Goal: Check status: Check status

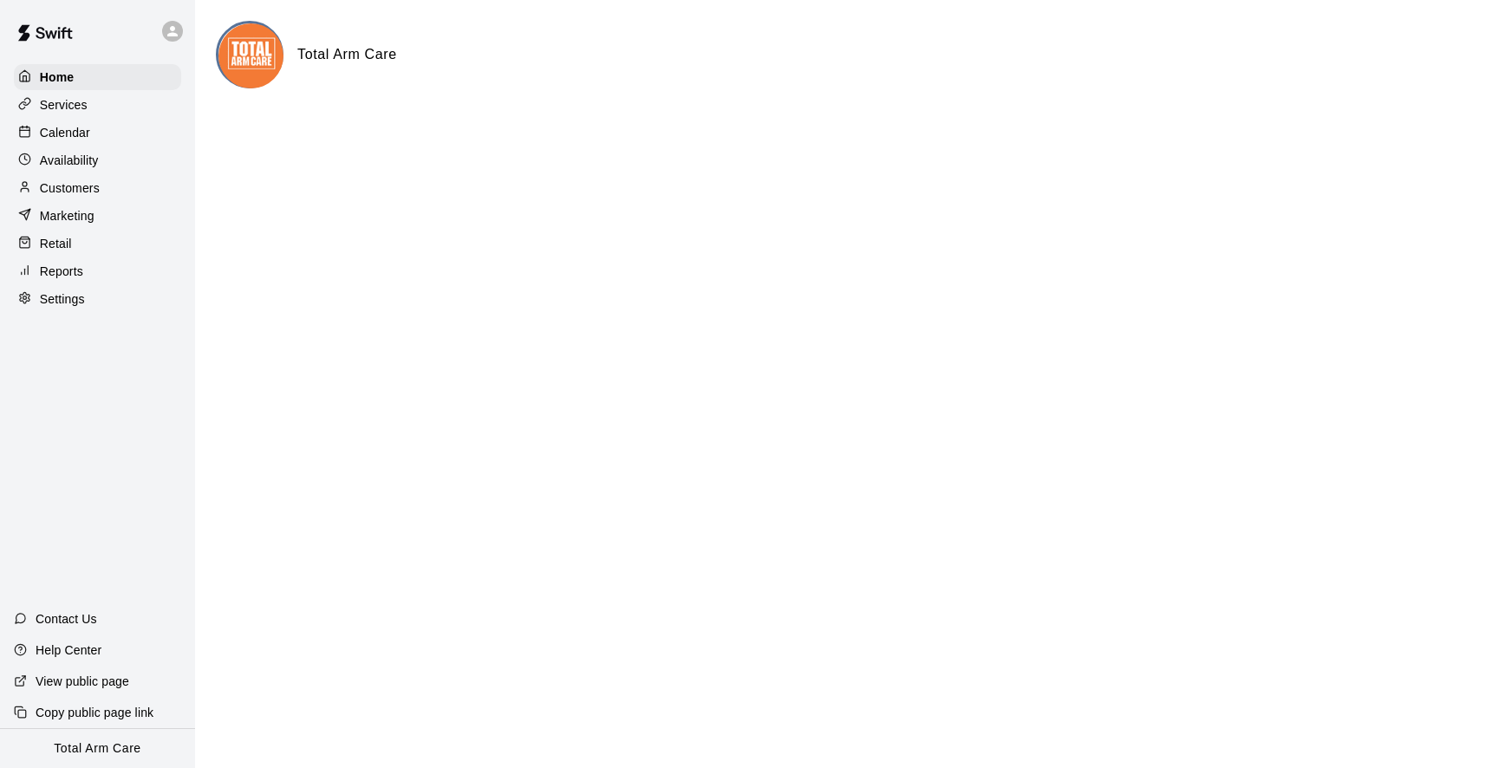
click at [85, 142] on div "Calendar" at bounding box center [97, 133] width 167 height 26
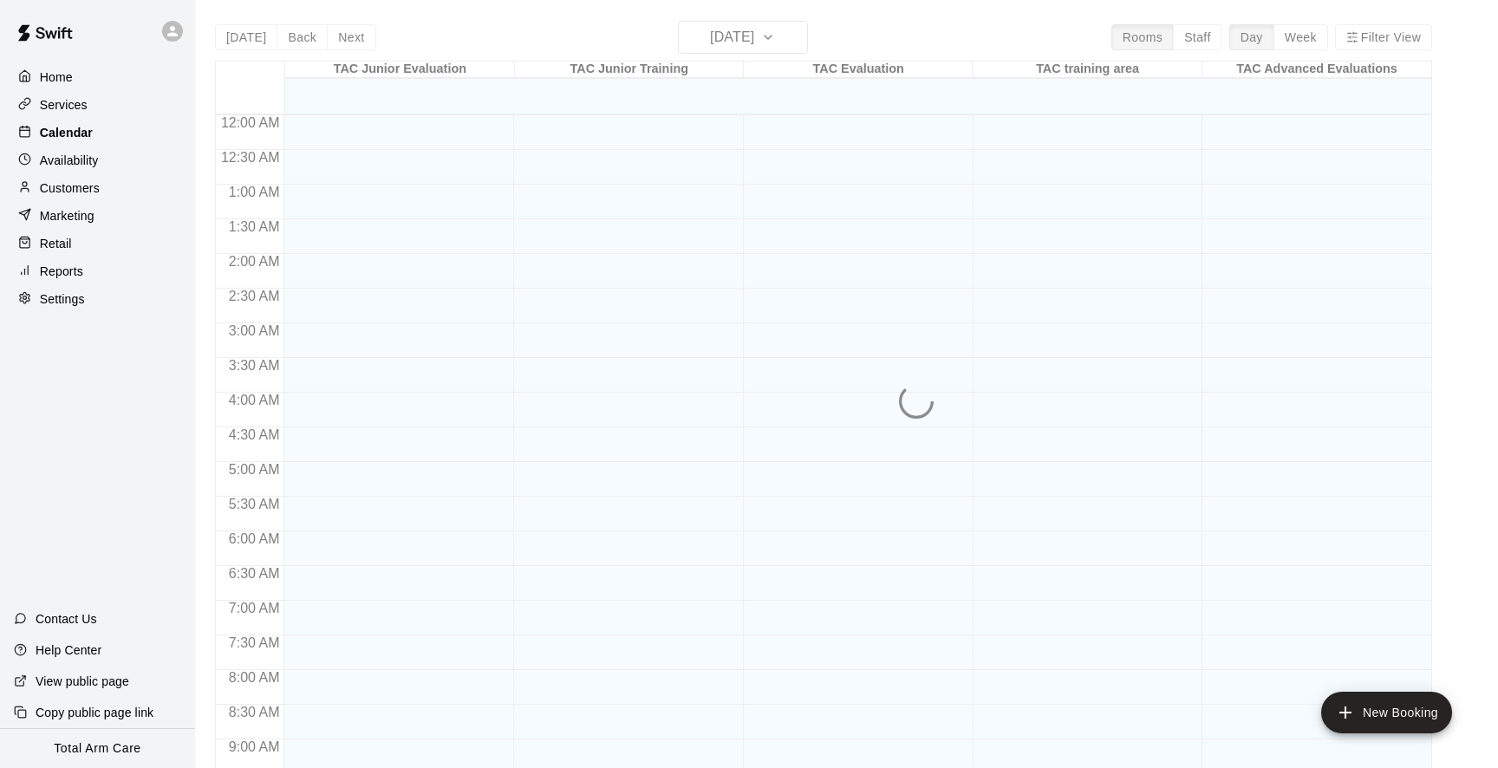
scroll to position [940, 0]
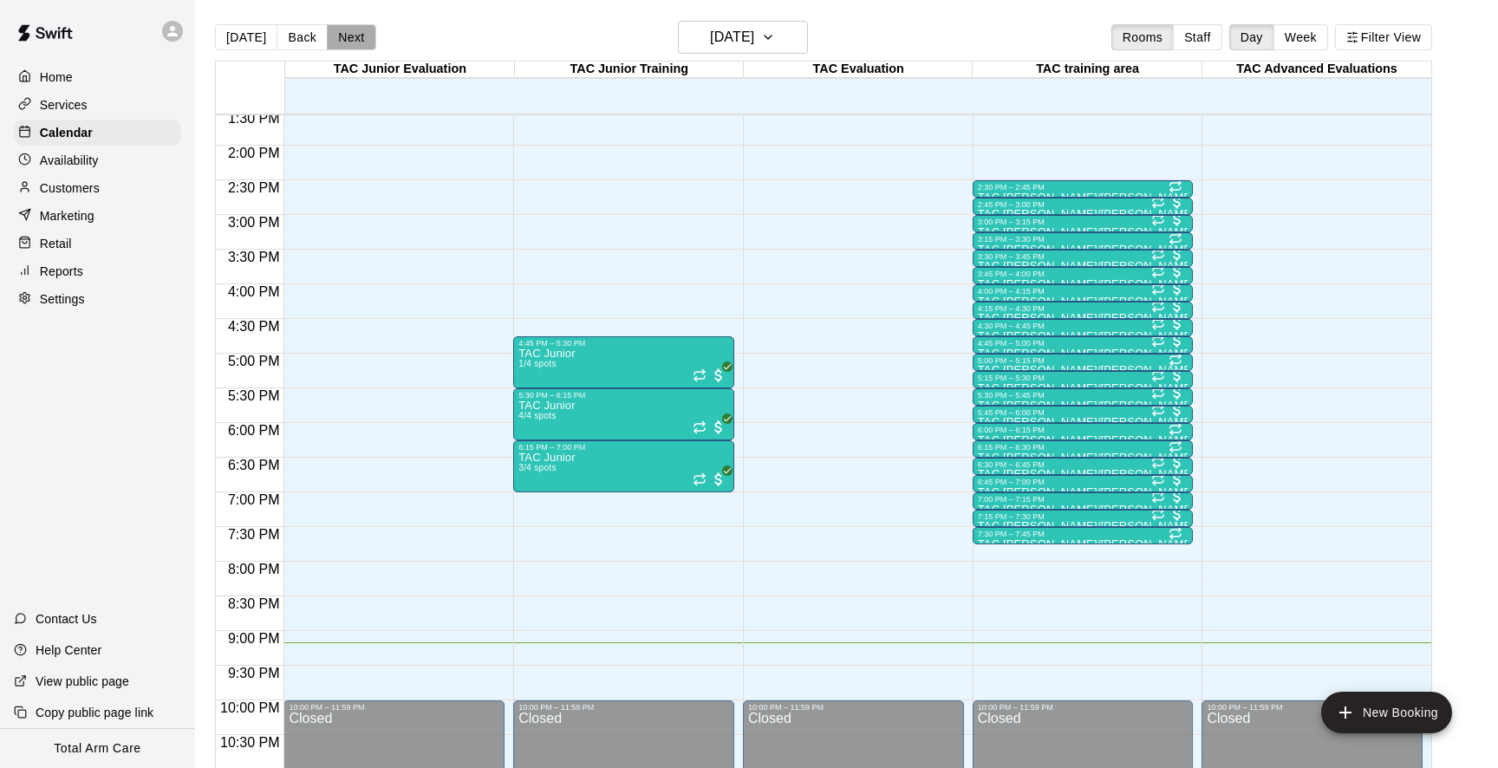
click at [343, 38] on button "Next" at bounding box center [351, 37] width 49 height 26
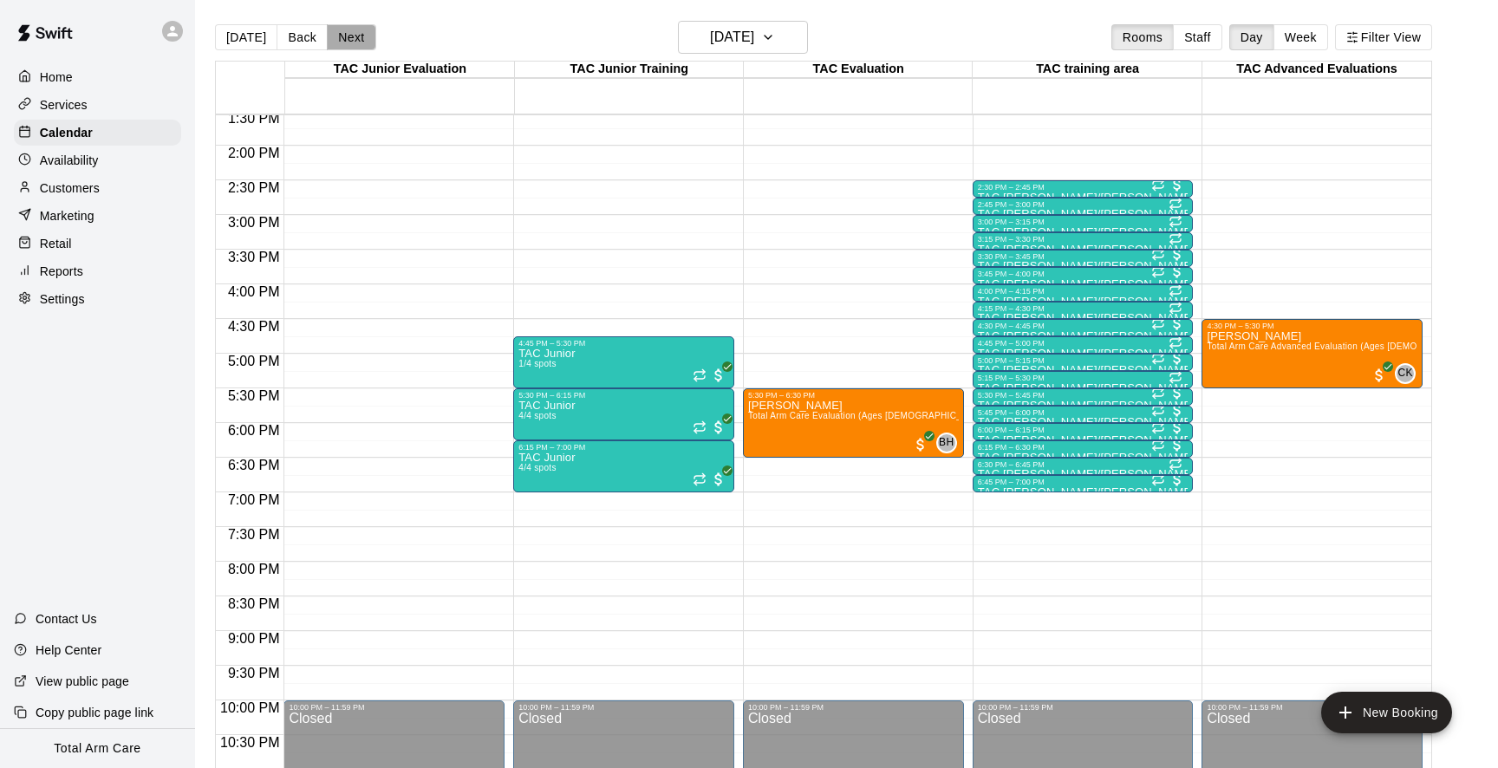
click at [343, 38] on button "Next" at bounding box center [351, 37] width 49 height 26
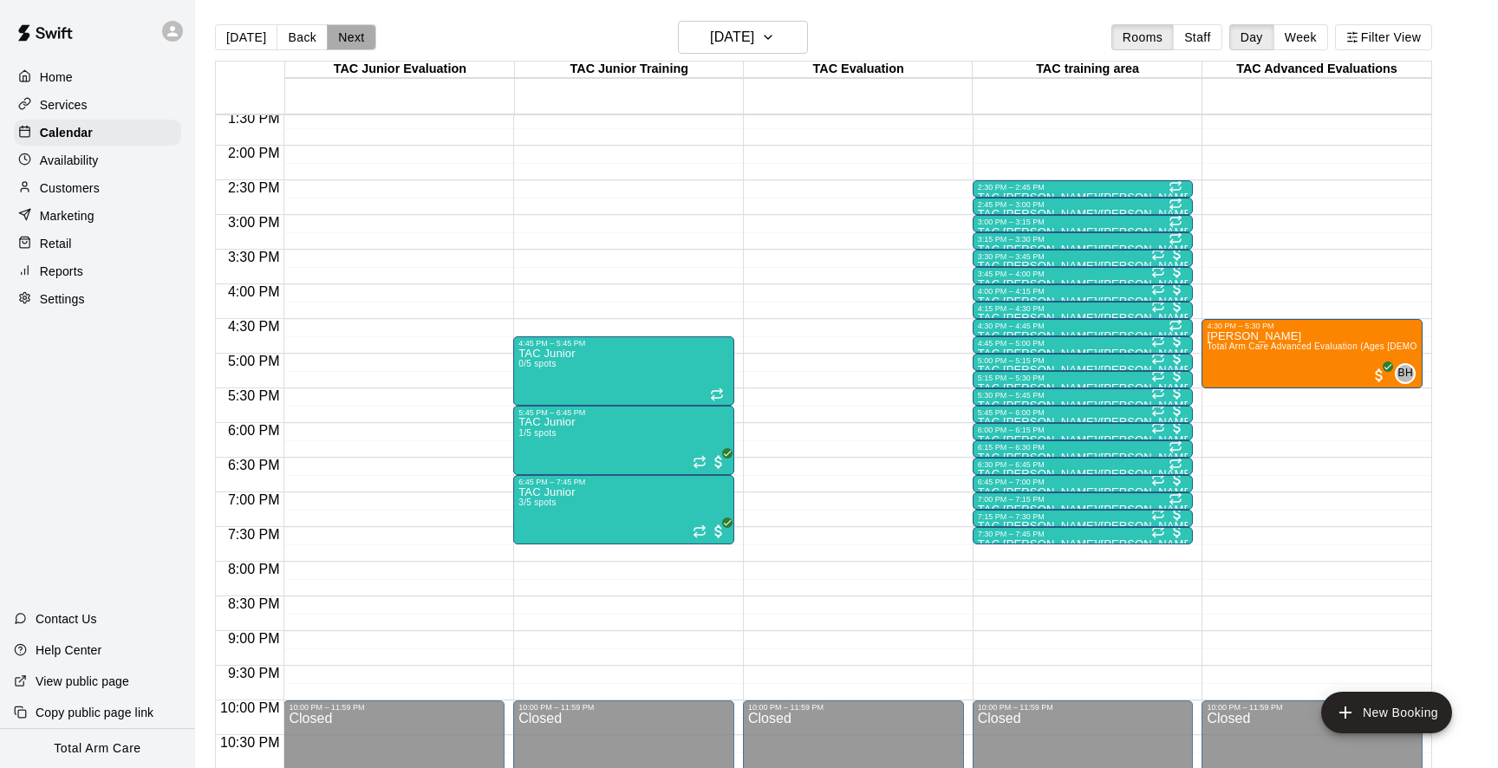
click at [343, 38] on button "Next" at bounding box center [351, 37] width 49 height 26
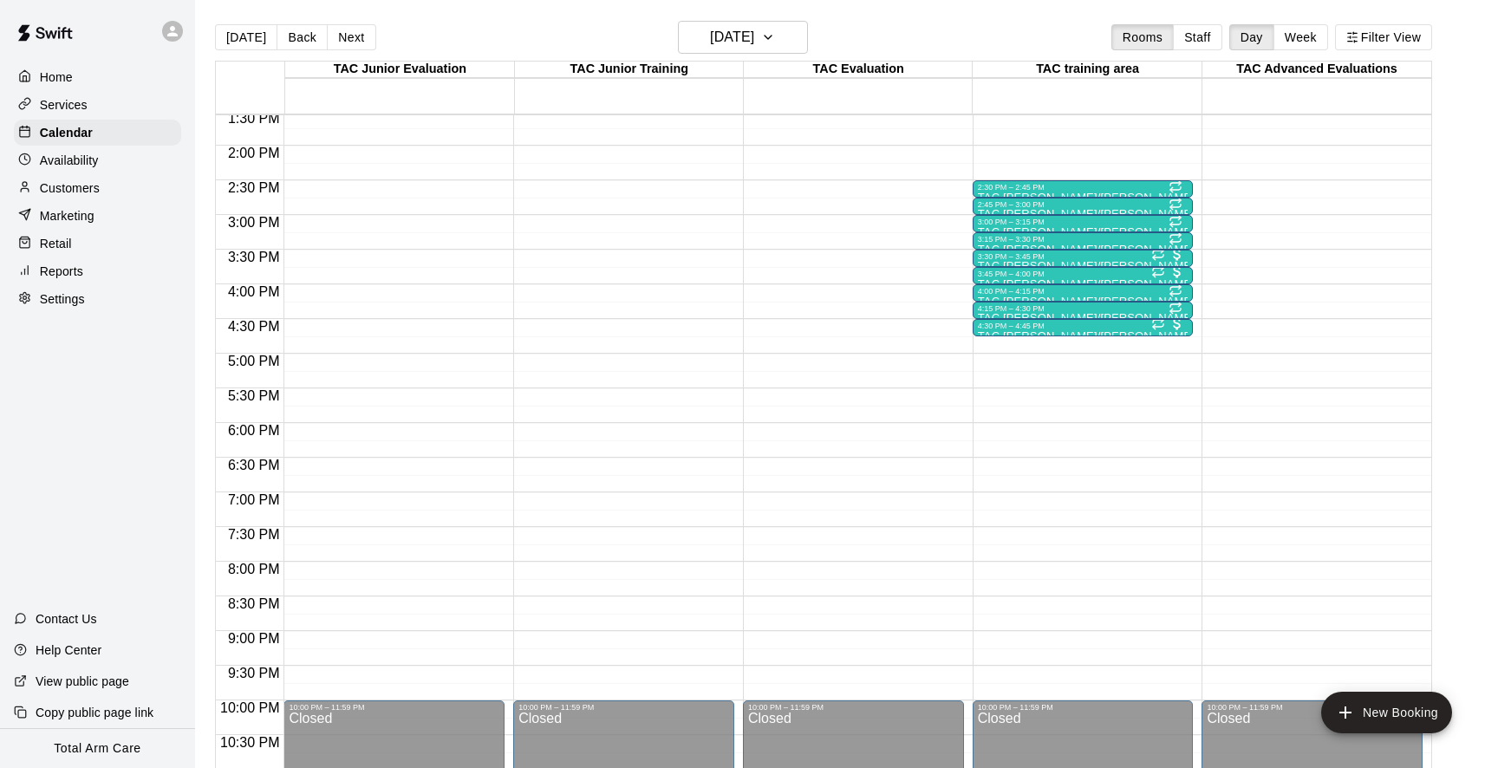
click at [727, 4] on main "[DATE] Back [DATE][DATE] Rooms Staff Day Week Filter View TAC Junior Evaluation…" at bounding box center [846, 398] width 1303 height 796
click at [727, 46] on h6 "[DATE]" at bounding box center [732, 37] width 44 height 24
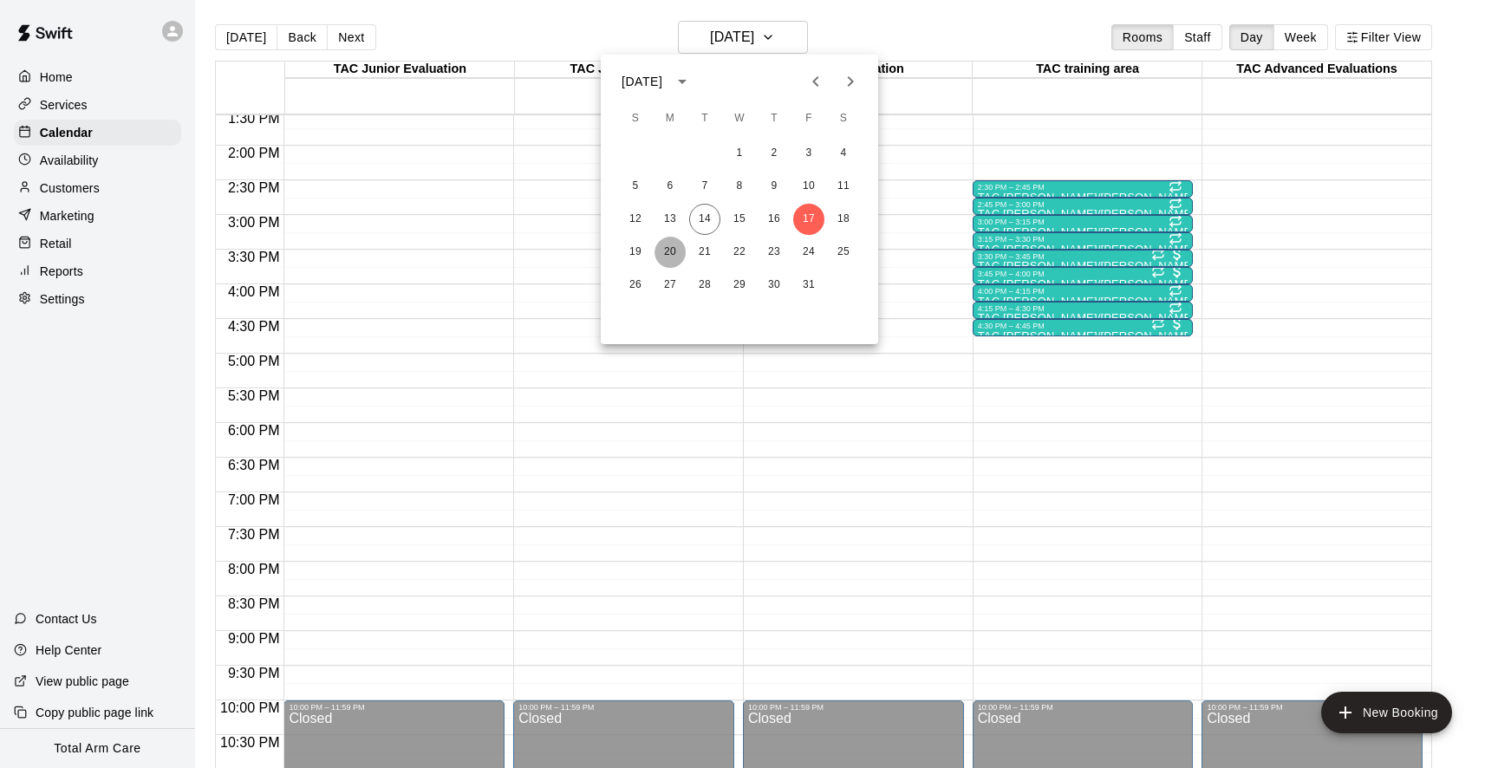
click at [671, 251] on button "20" at bounding box center [669, 252] width 31 height 31
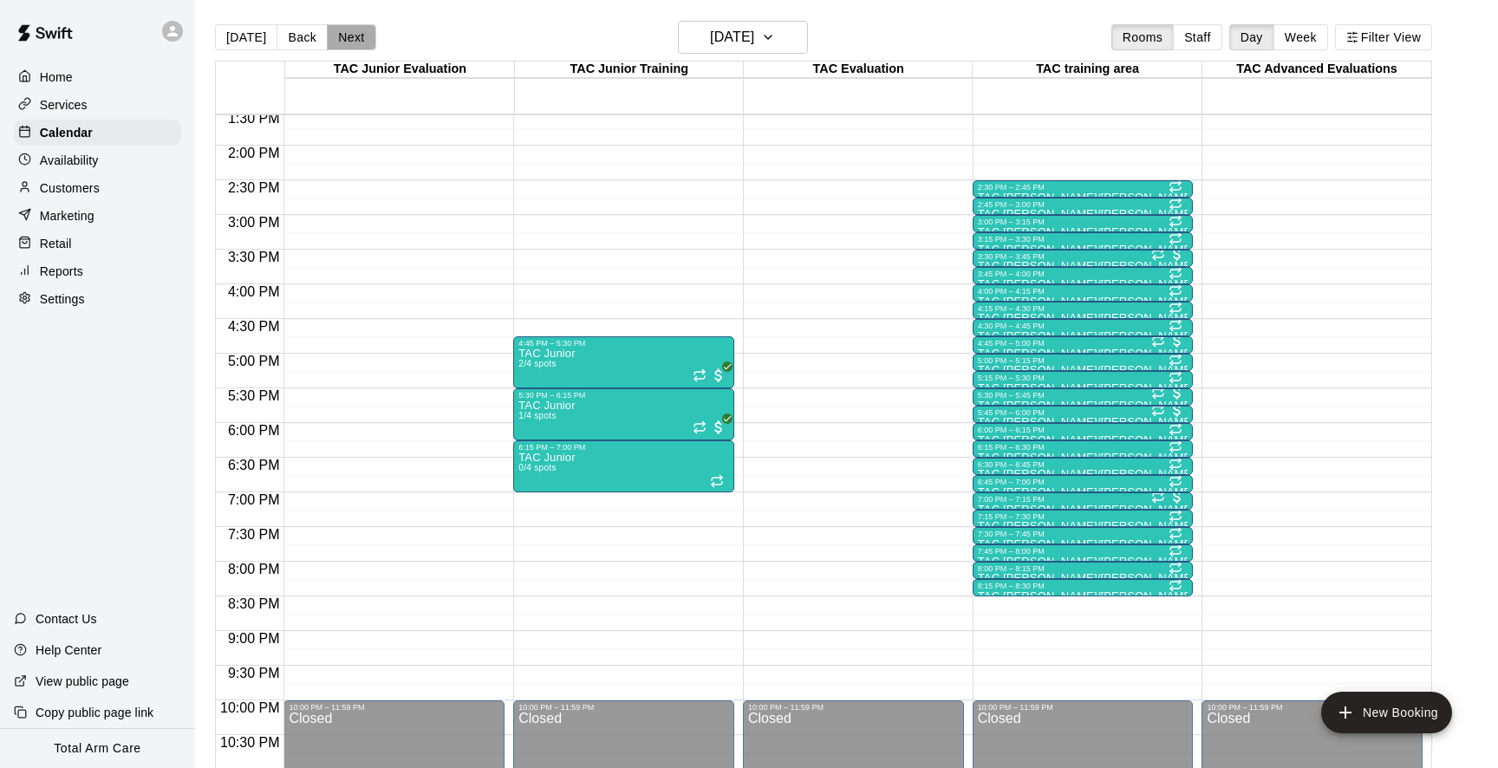
click at [354, 45] on button "Next" at bounding box center [351, 37] width 49 height 26
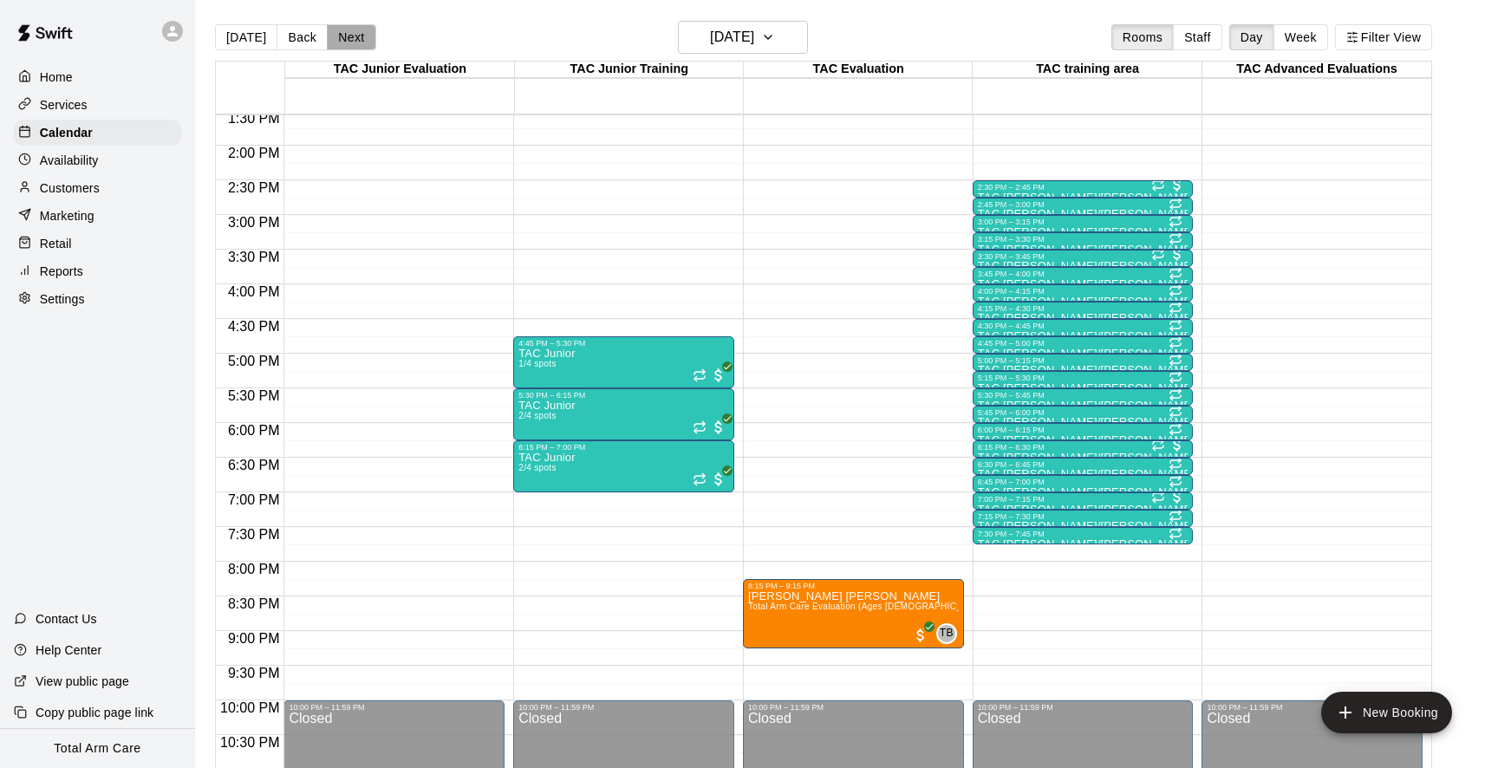
click at [354, 45] on button "Next" at bounding box center [351, 37] width 49 height 26
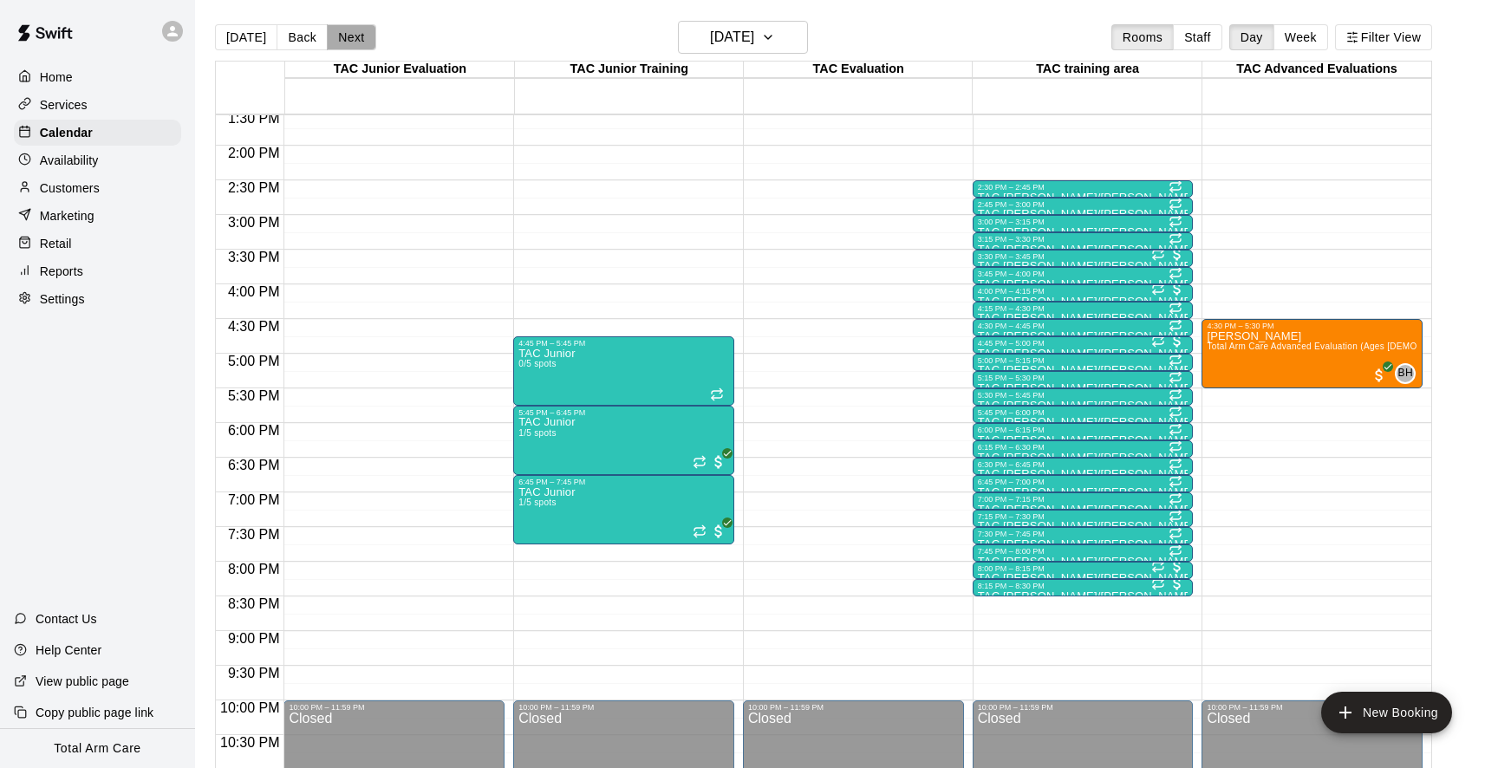
click at [354, 45] on button "Next" at bounding box center [351, 37] width 49 height 26
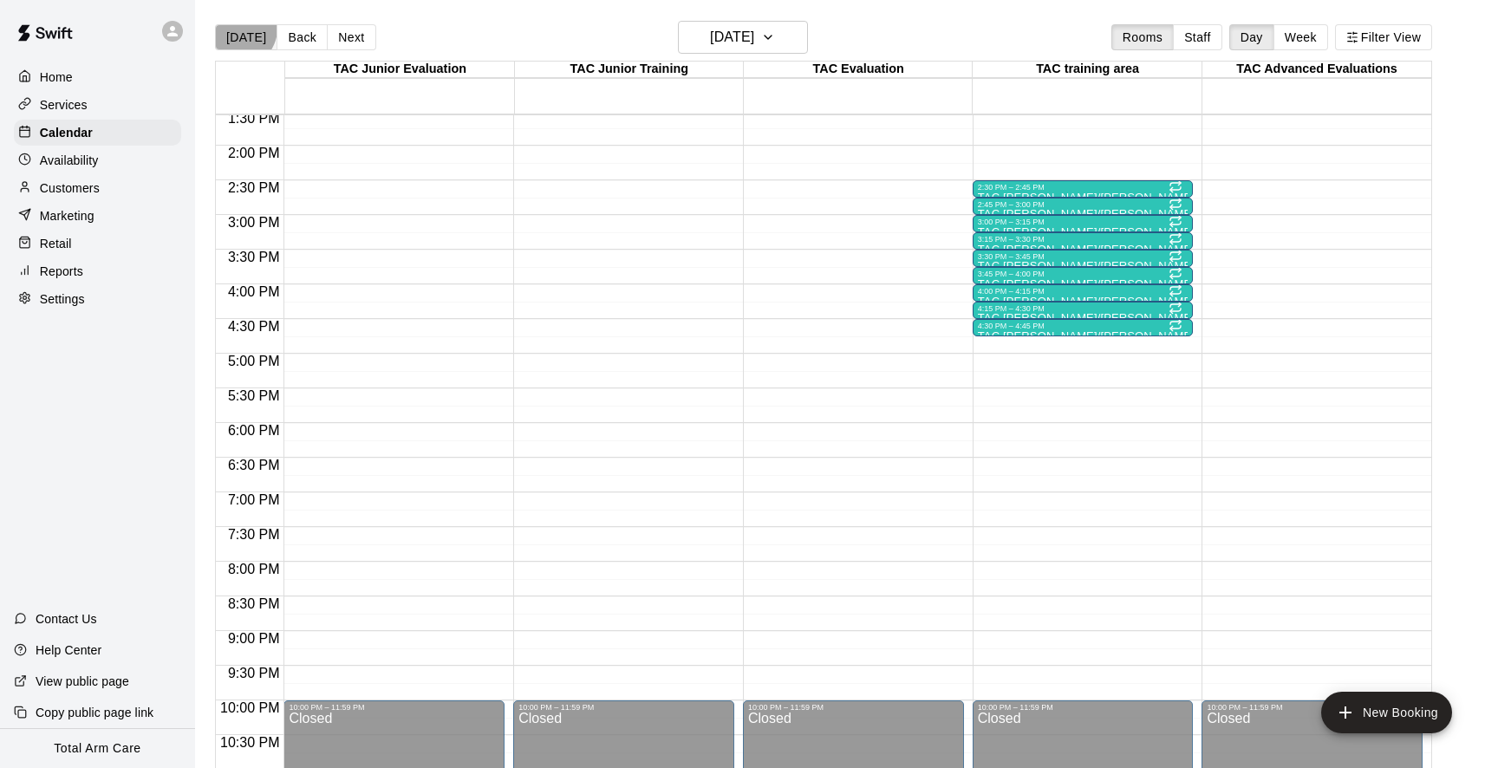
click at [237, 29] on button "[DATE]" at bounding box center [246, 37] width 62 height 26
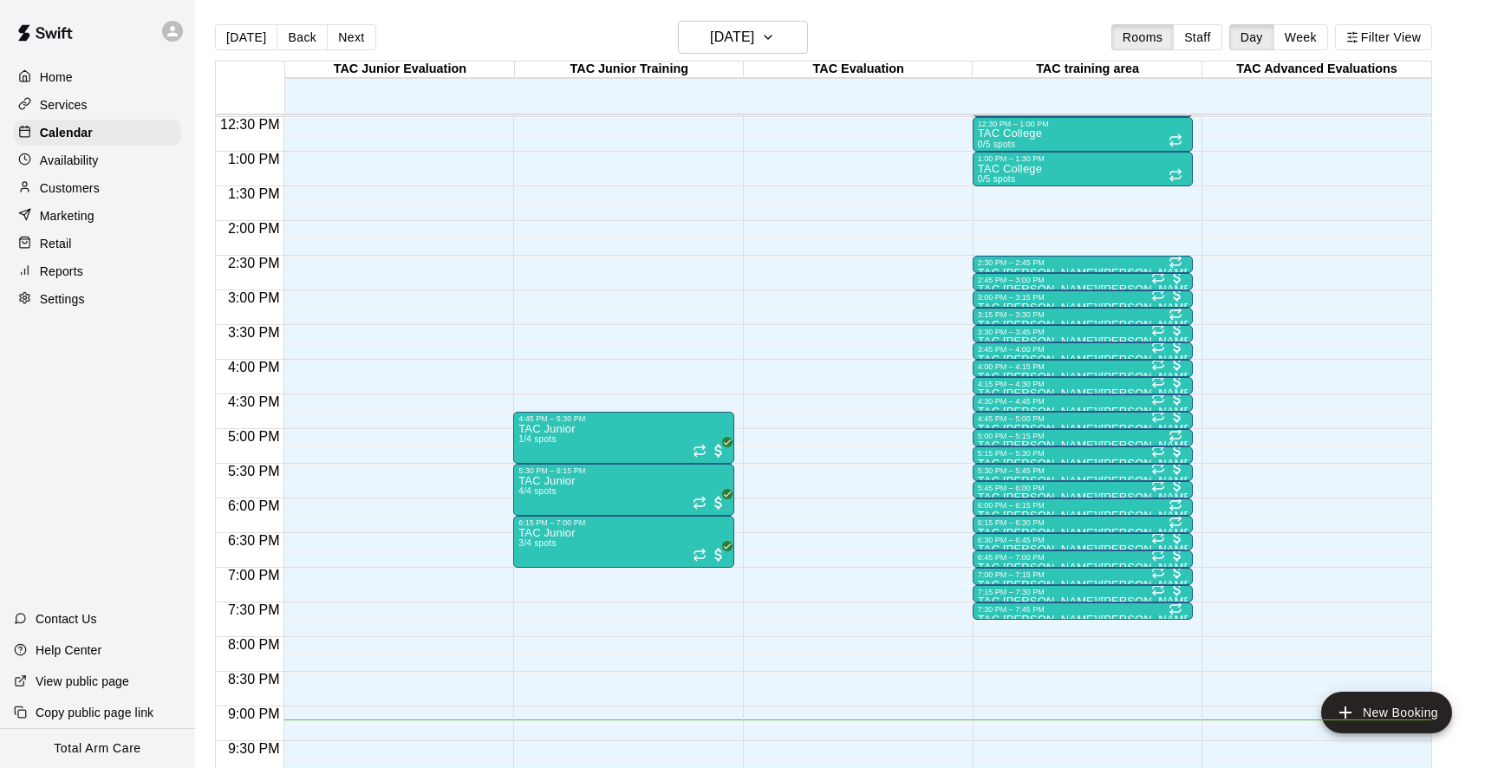
scroll to position [863, 0]
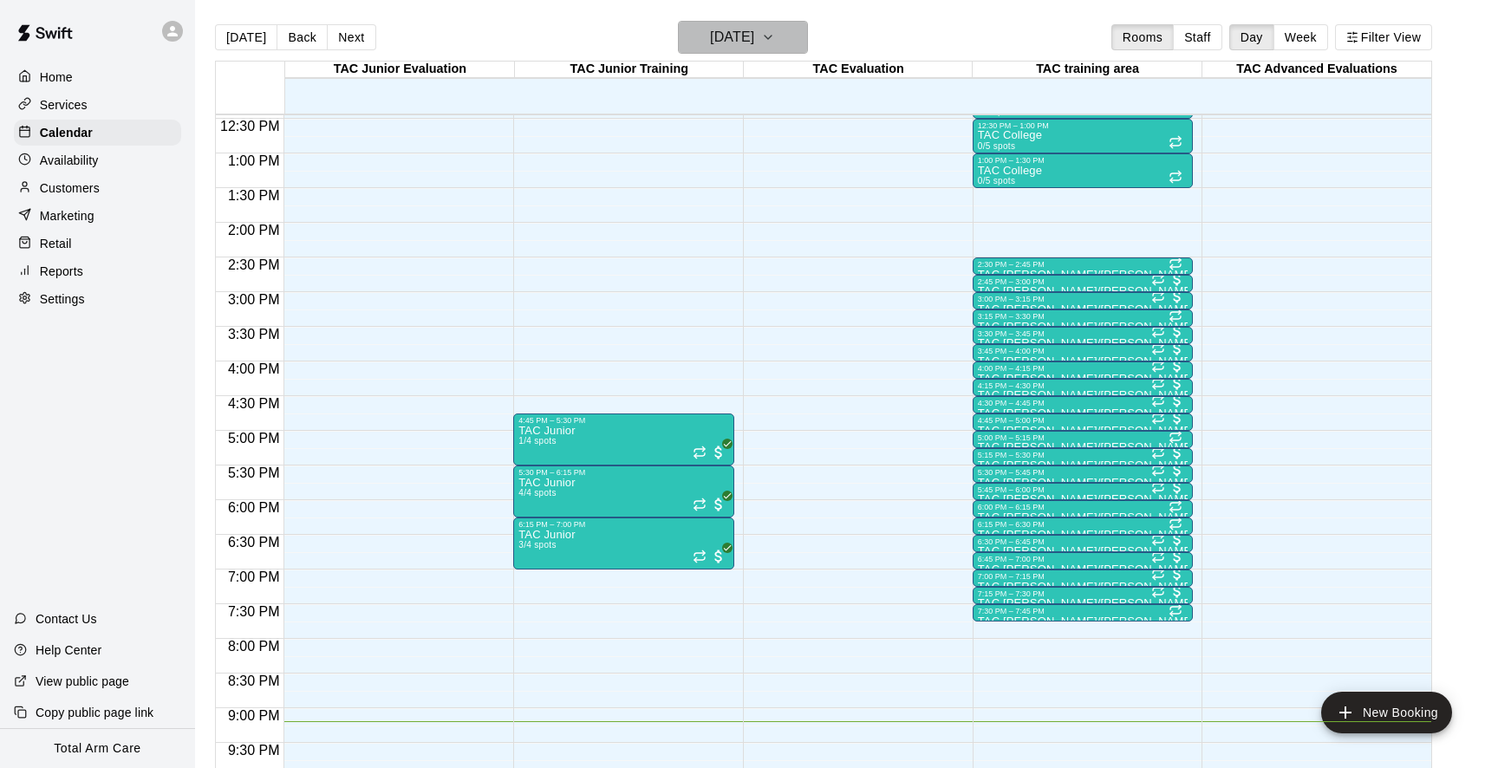
click at [710, 43] on h6 "[DATE]" at bounding box center [732, 37] width 44 height 24
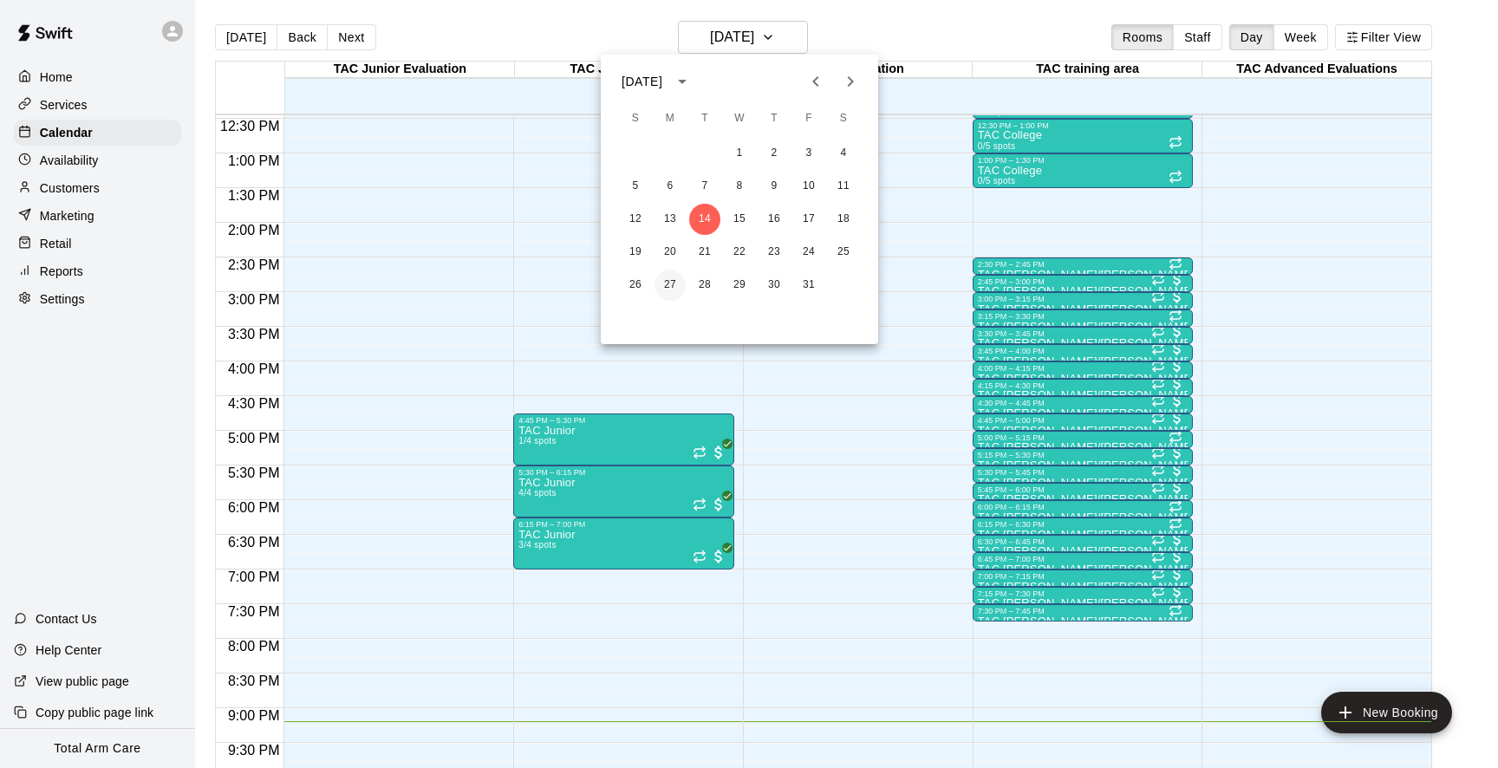
click at [667, 283] on button "27" at bounding box center [669, 285] width 31 height 31
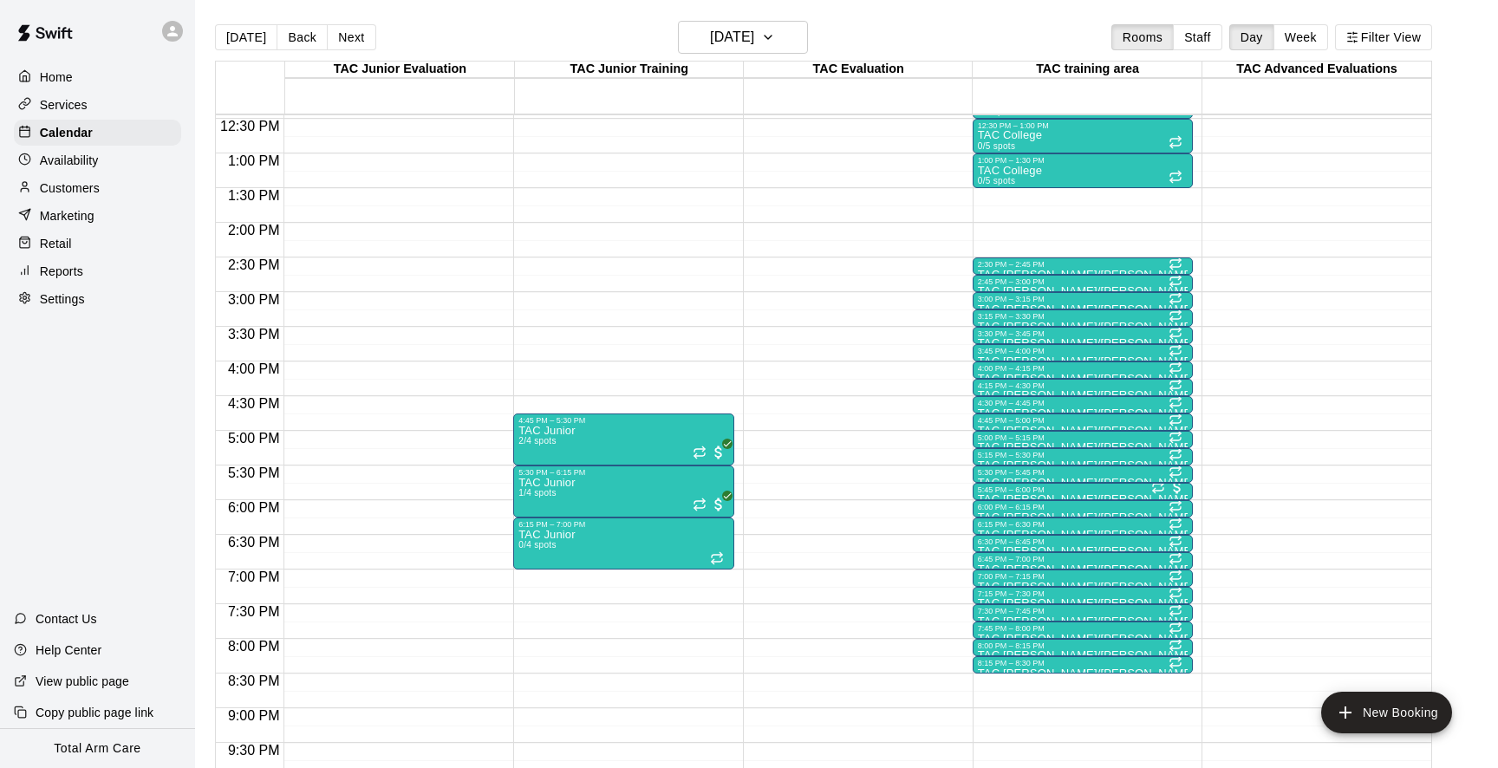
click at [670, 285] on div "12:00 AM – 9:00 AM Closed 4:45 PM – 5:30 PM TAC Junior 2/4 spots 5:30 PM – 6:15…" at bounding box center [623, 84] width 221 height 1664
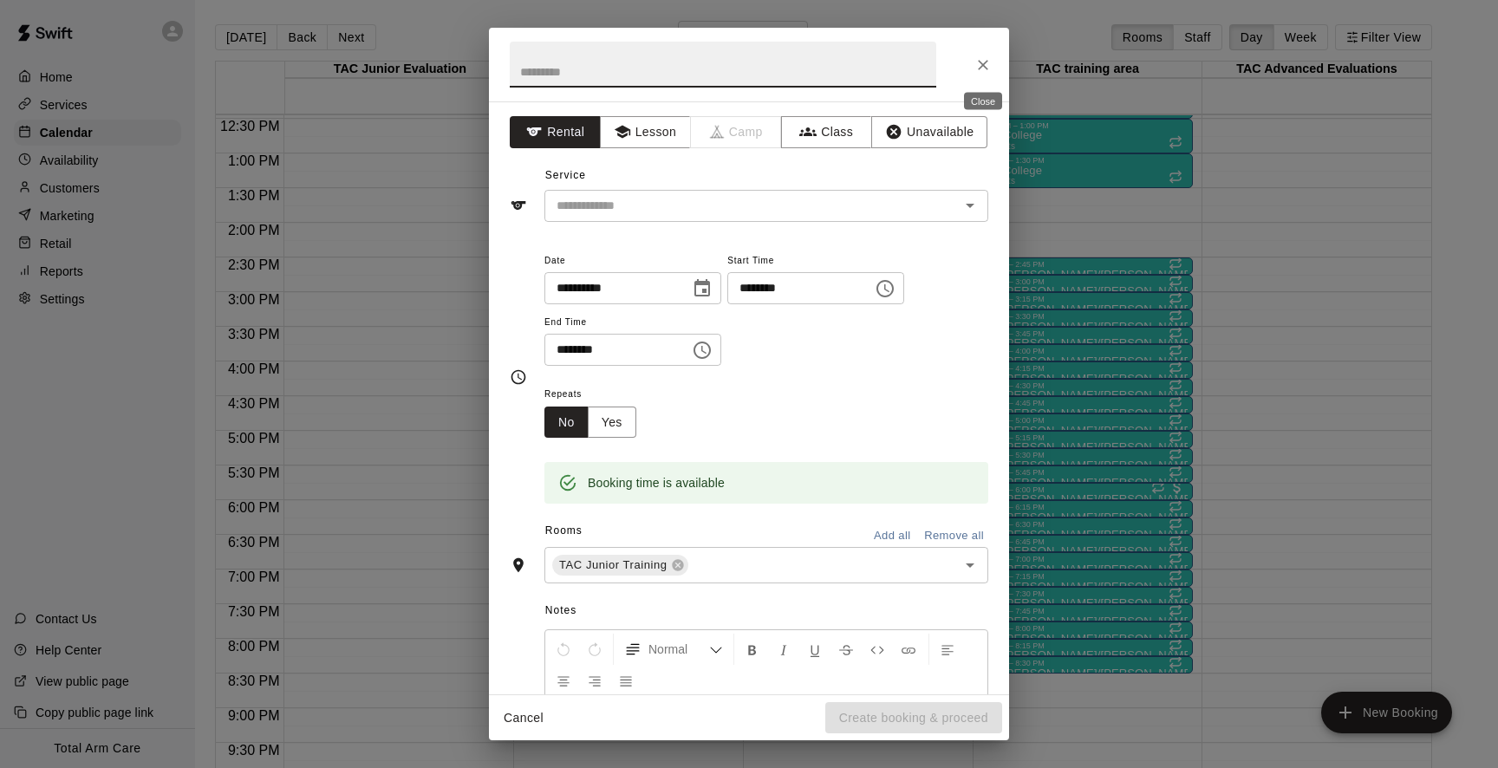
click at [979, 64] on icon "Close" at bounding box center [982, 64] width 17 height 17
